Goal: Find contact information: Find contact information

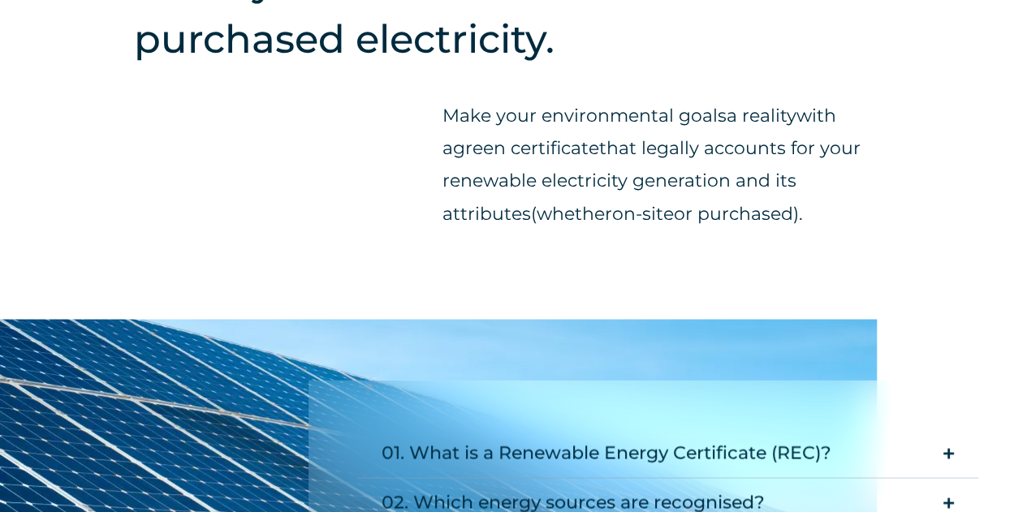
scroll to position [1324, 0]
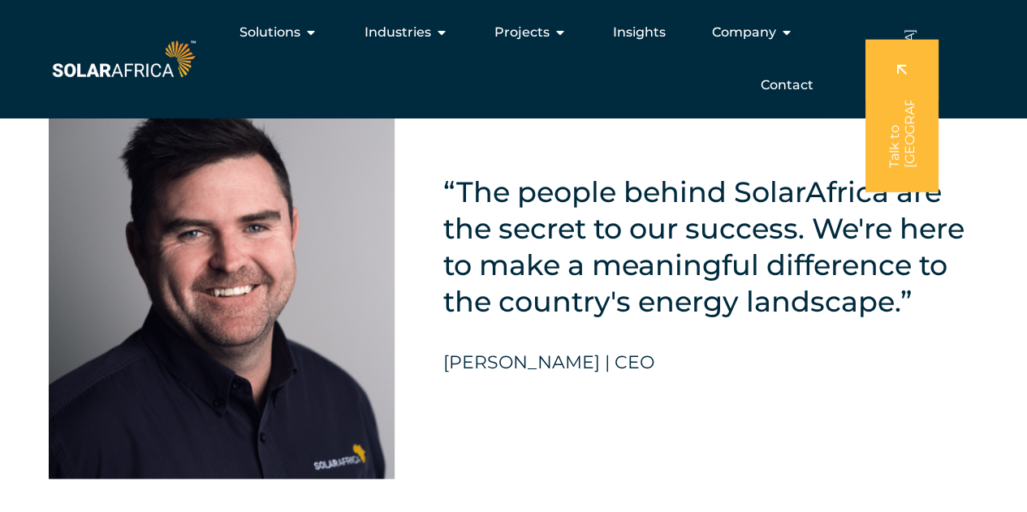
scroll to position [3680, 0]
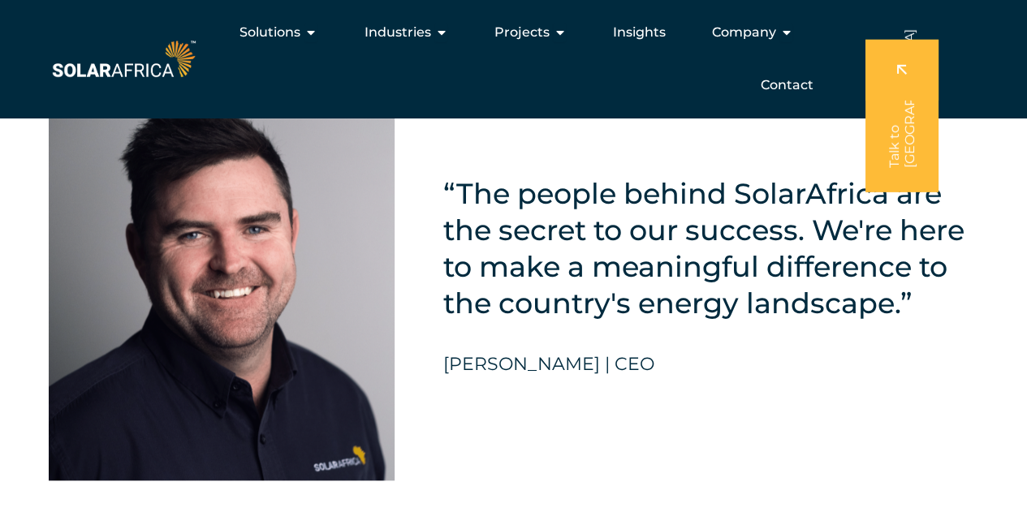
click at [564, 412] on div "[PERSON_NAME] | CEO" at bounding box center [548, 385] width 211 height 62
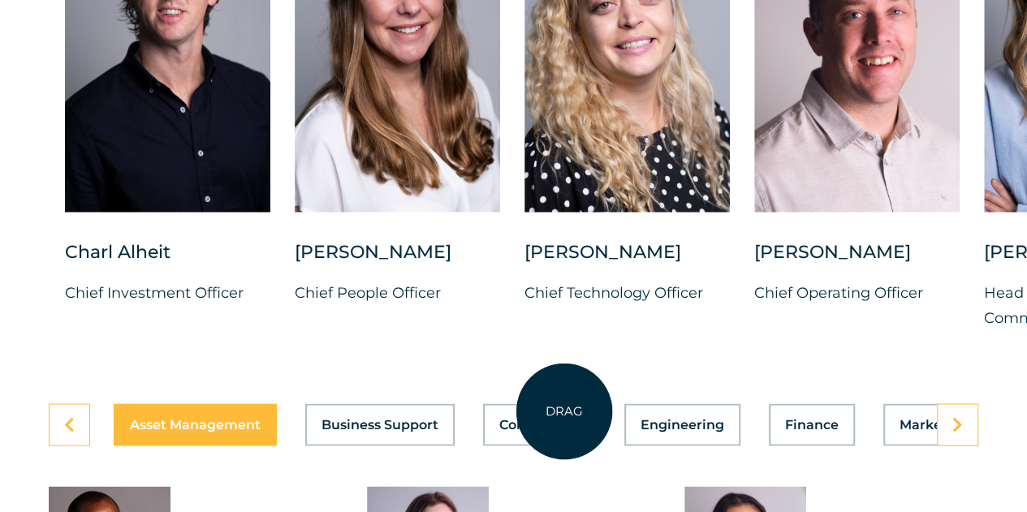
scroll to position [4315, 0]
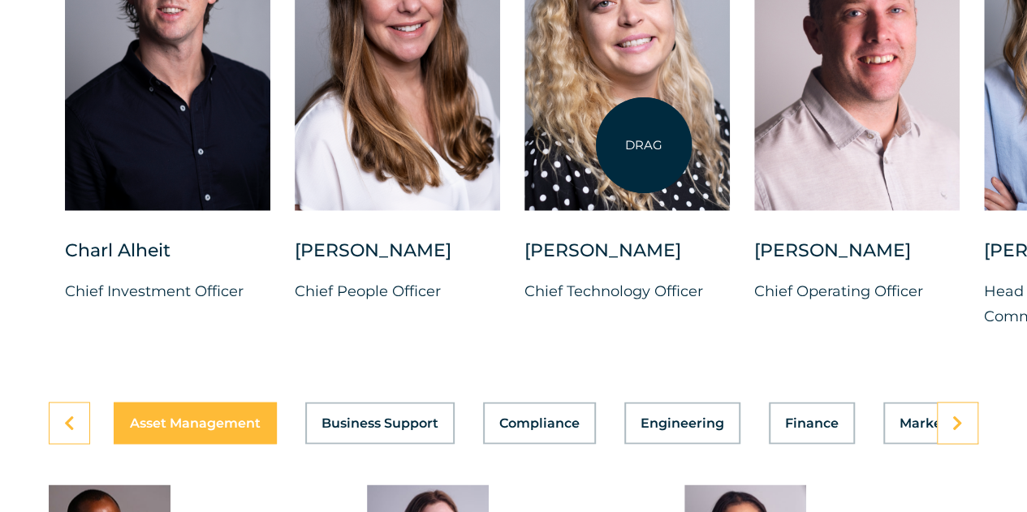
click at [644, 145] on div at bounding box center [626, 48] width 205 height 323
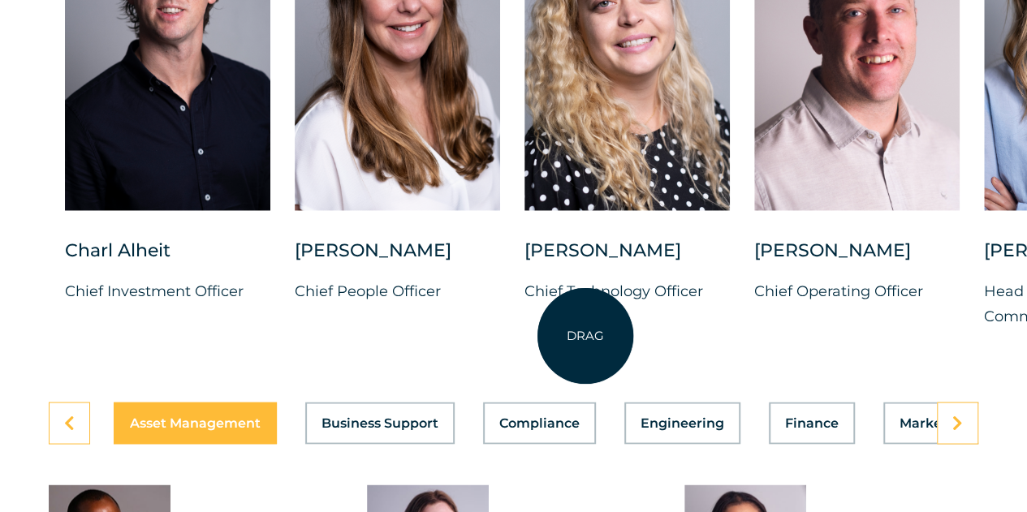
drag, startPoint x: 644, startPoint y: 145, endPoint x: 586, endPoint y: 337, distance: 200.0
click at [586, 330] on div "[PERSON_NAME] Chief Technology Officer" at bounding box center [626, 108] width 205 height 442
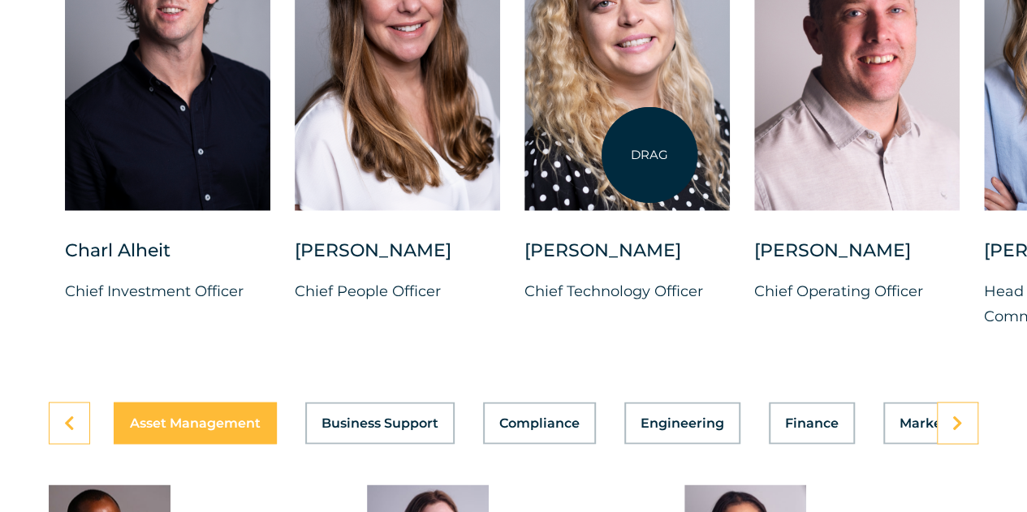
click at [649, 158] on div at bounding box center [626, 48] width 205 height 323
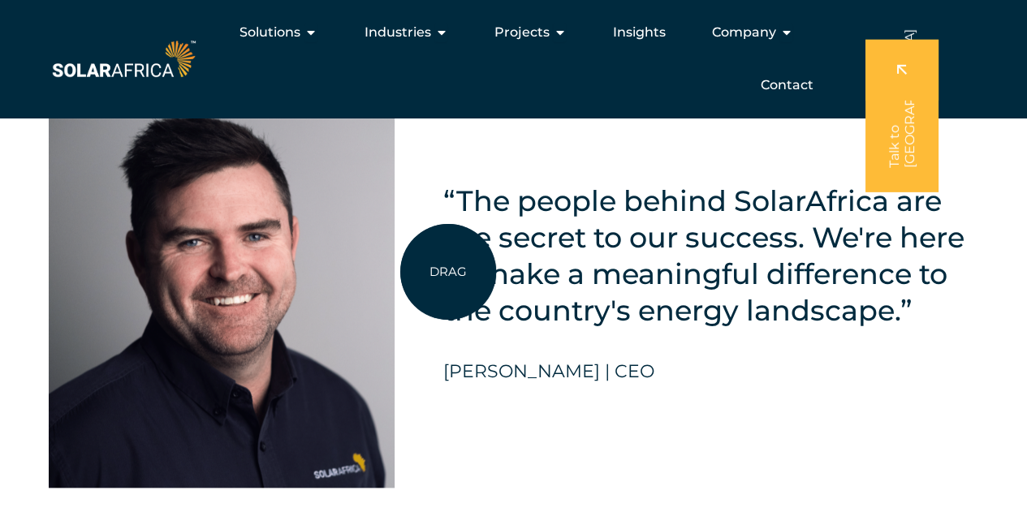
scroll to position [3622, 0]
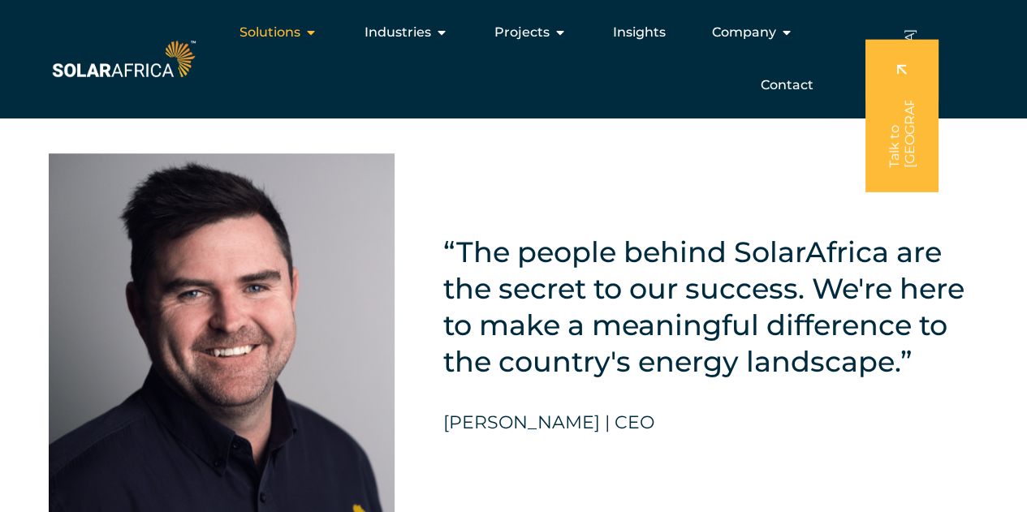
click at [310, 26] on icon "Menu" at bounding box center [310, 32] width 13 height 13
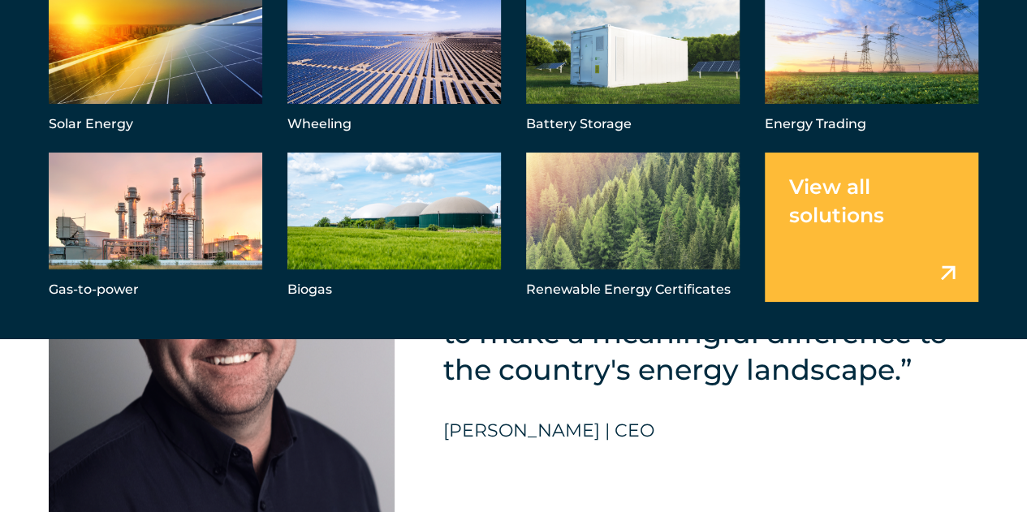
scroll to position [3615, 0]
click at [607, 204] on link "Menu" at bounding box center [632, 227] width 213 height 149
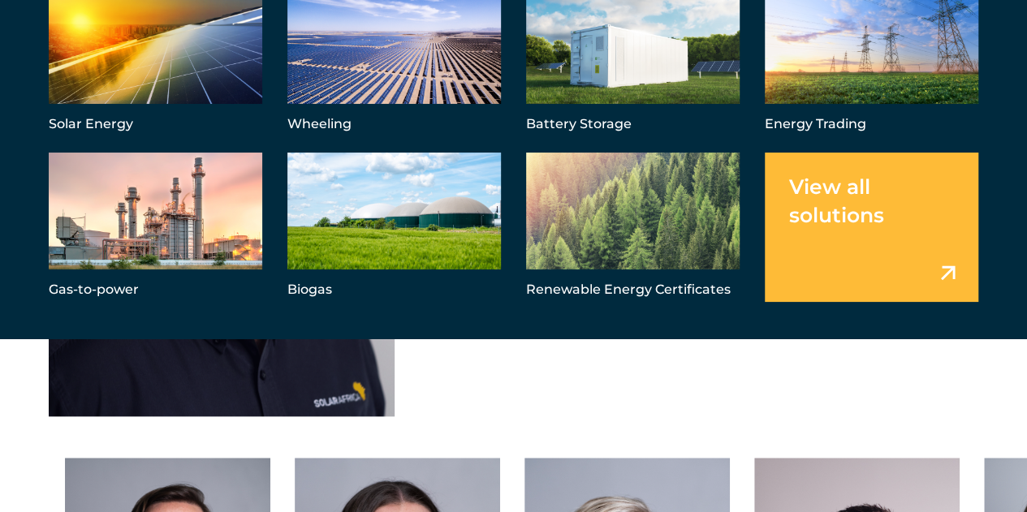
scroll to position [3745, 0]
click at [762, 440] on div "“The people behind SolarAfrica are the secret to our success. We're here to mak…" at bounding box center [513, 198] width 1027 height 483
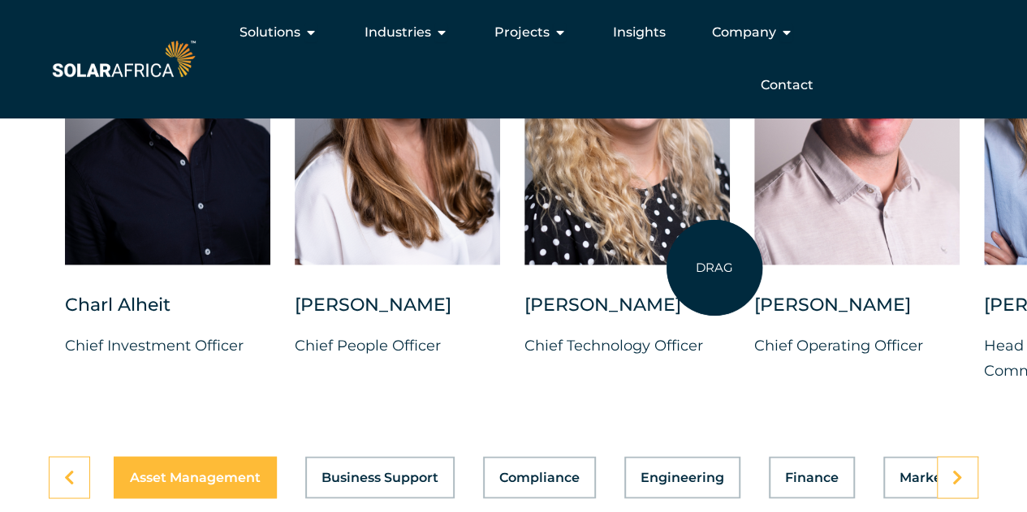
scroll to position [4088, 0]
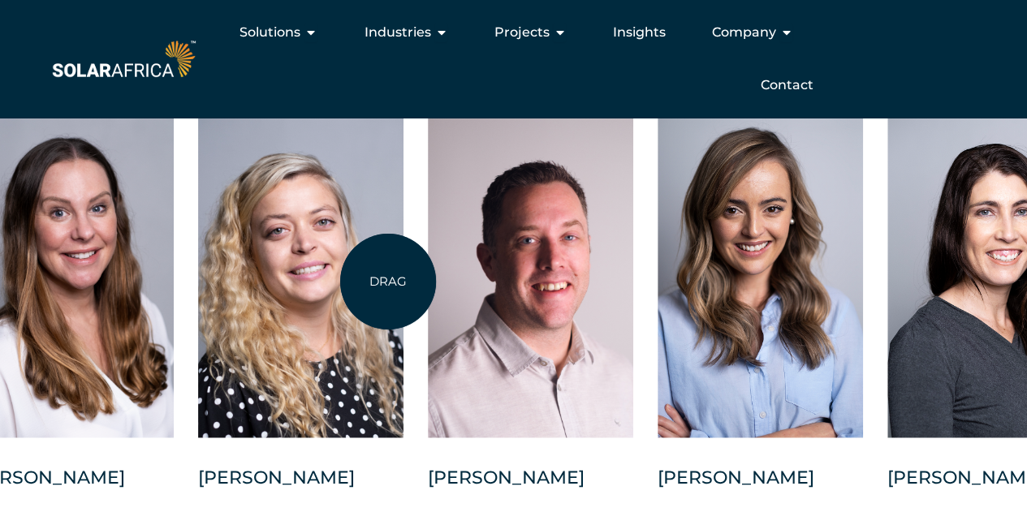
drag, startPoint x: 714, startPoint y: 268, endPoint x: 388, endPoint y: 282, distance: 326.6
click at [388, 282] on div at bounding box center [300, 275] width 205 height 323
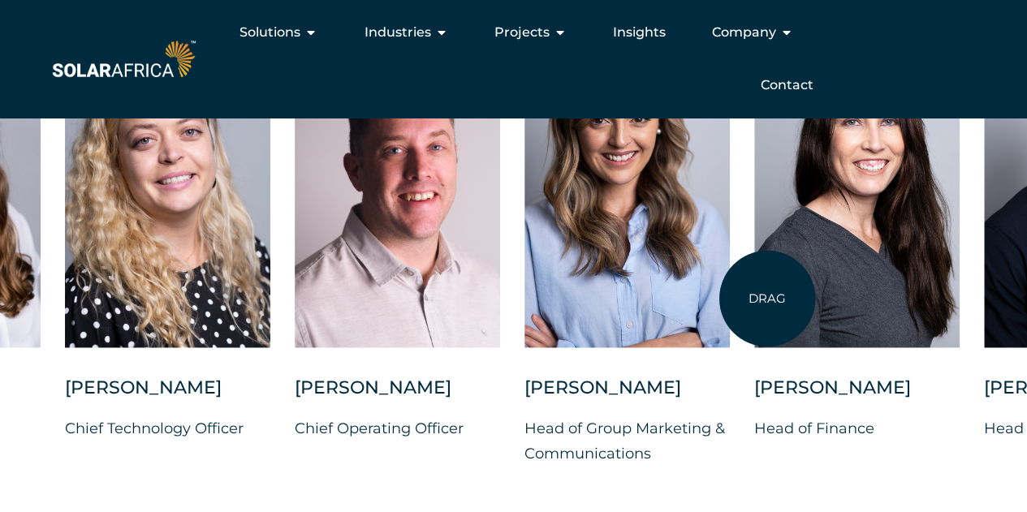
scroll to position [4179, 0]
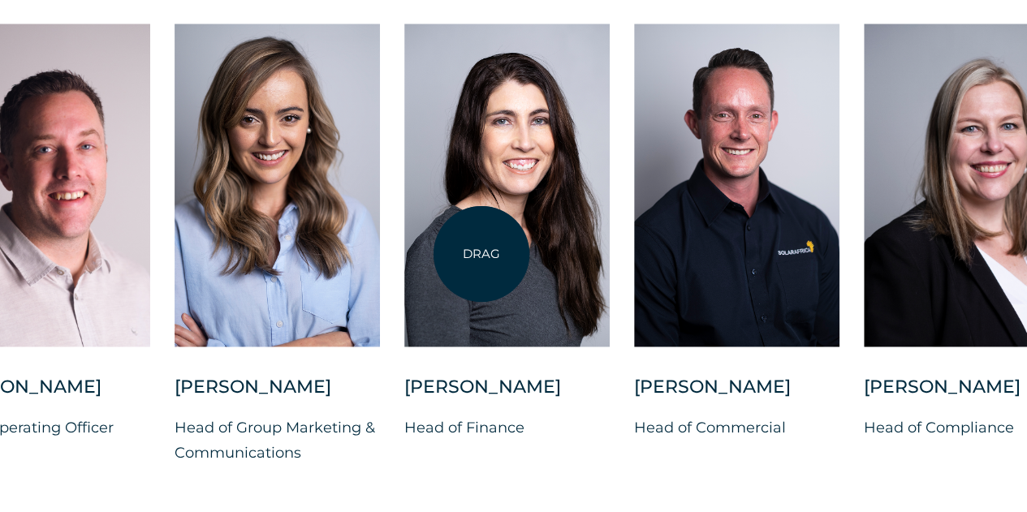
drag, startPoint x: 831, startPoint y: 228, endPoint x: 469, endPoint y: 256, distance: 363.1
click at [469, 256] on div at bounding box center [506, 185] width 205 height 323
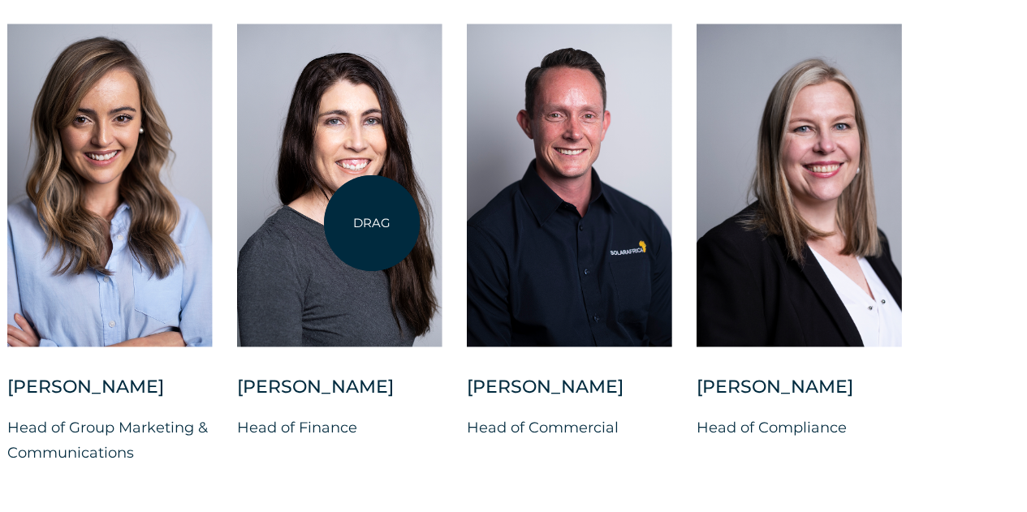
drag, startPoint x: 662, startPoint y: 248, endPoint x: 374, endPoint y: 223, distance: 288.4
click at [374, 223] on div "[PERSON_NAME] Chief Investment Officer [PERSON_NAME] Chief People Officer [PERS…" at bounding box center [8, 257] width 1968 height 467
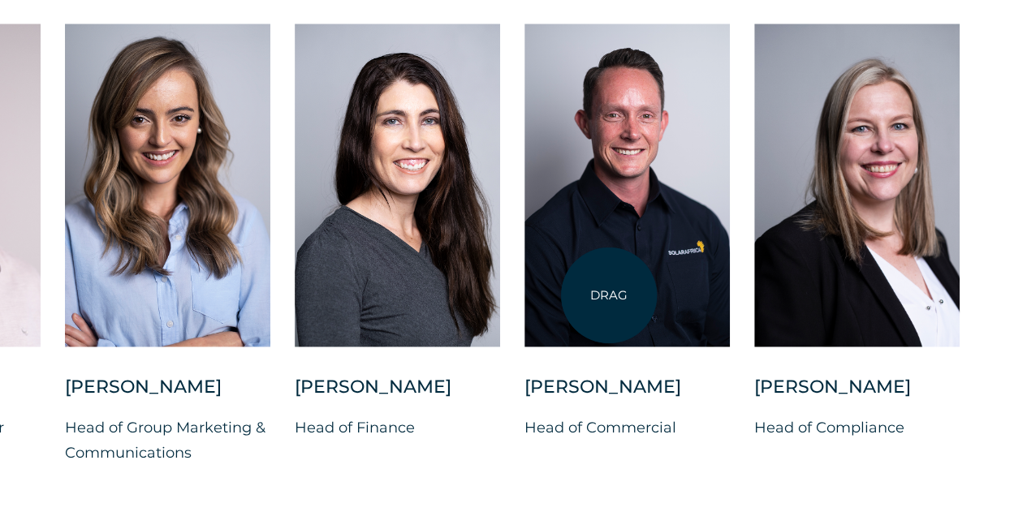
click at [609, 295] on div at bounding box center [626, 185] width 205 height 323
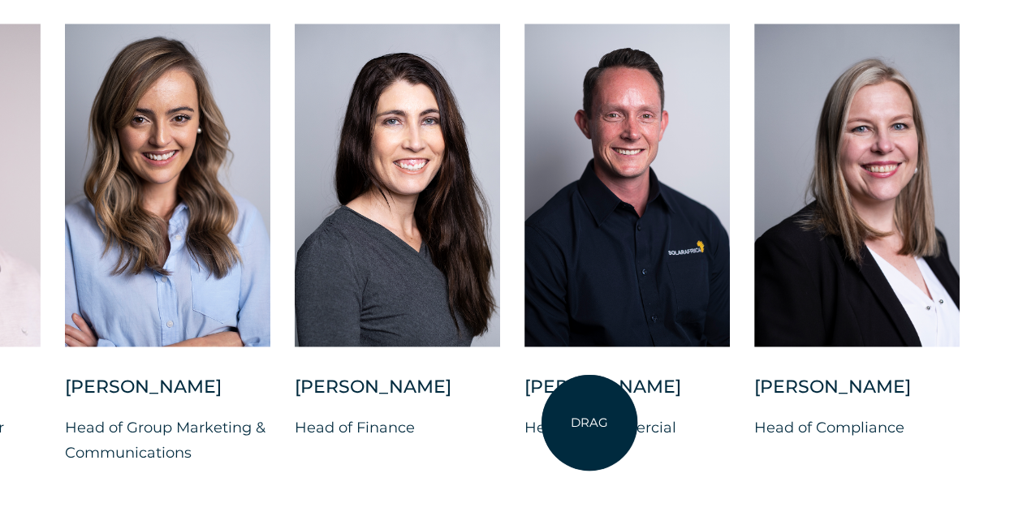
click at [589, 416] on div "[PERSON_NAME]" at bounding box center [626, 395] width 205 height 41
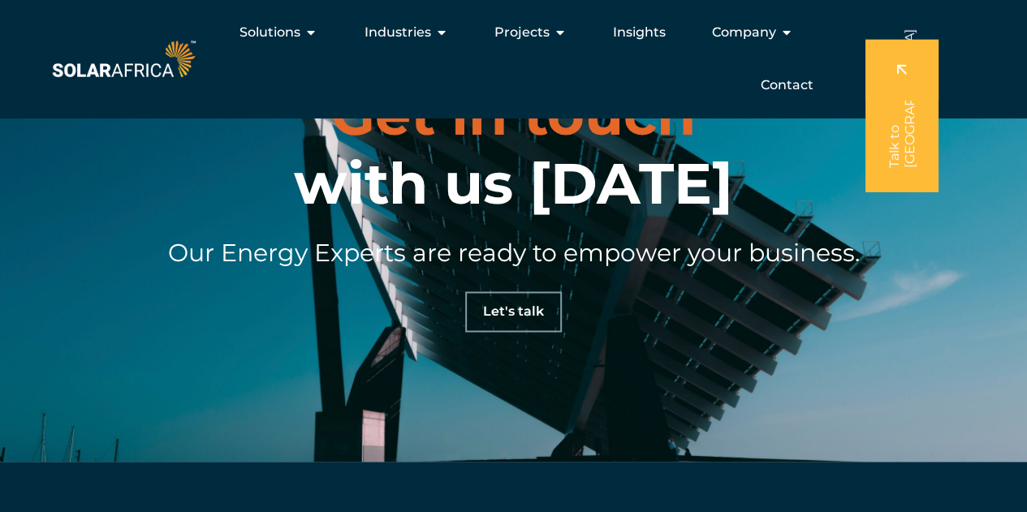
scroll to position [4179, 0]
click at [529, 311] on span "Let's talk" at bounding box center [513, 312] width 61 height 13
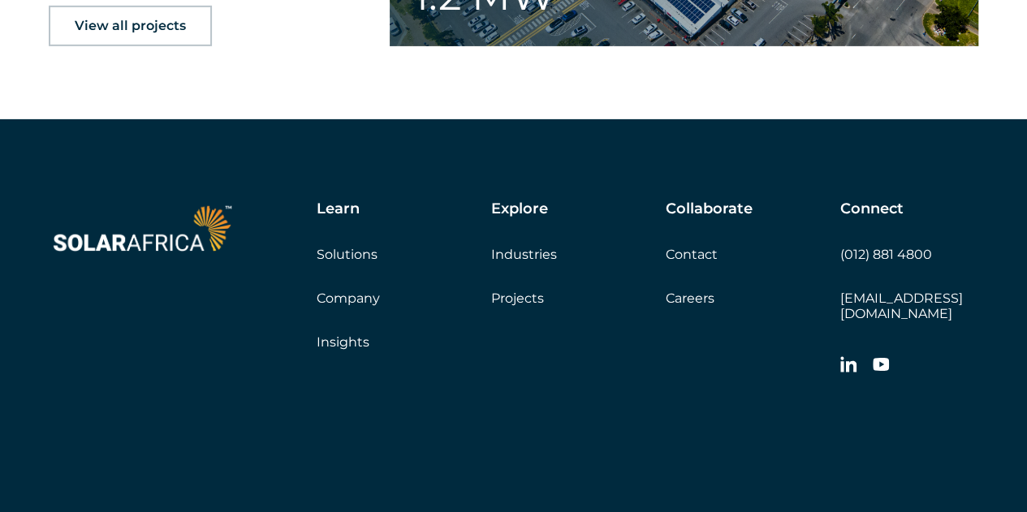
scroll to position [2718, 0]
